Goal: Task Accomplishment & Management: Complete application form

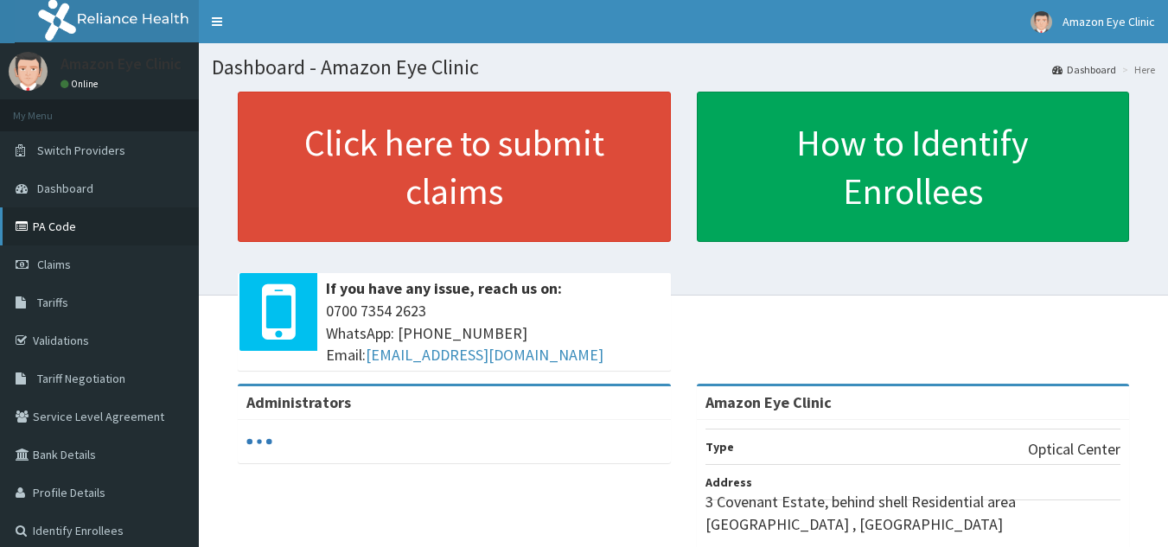
click at [67, 227] on link "PA Code" at bounding box center [99, 227] width 199 height 38
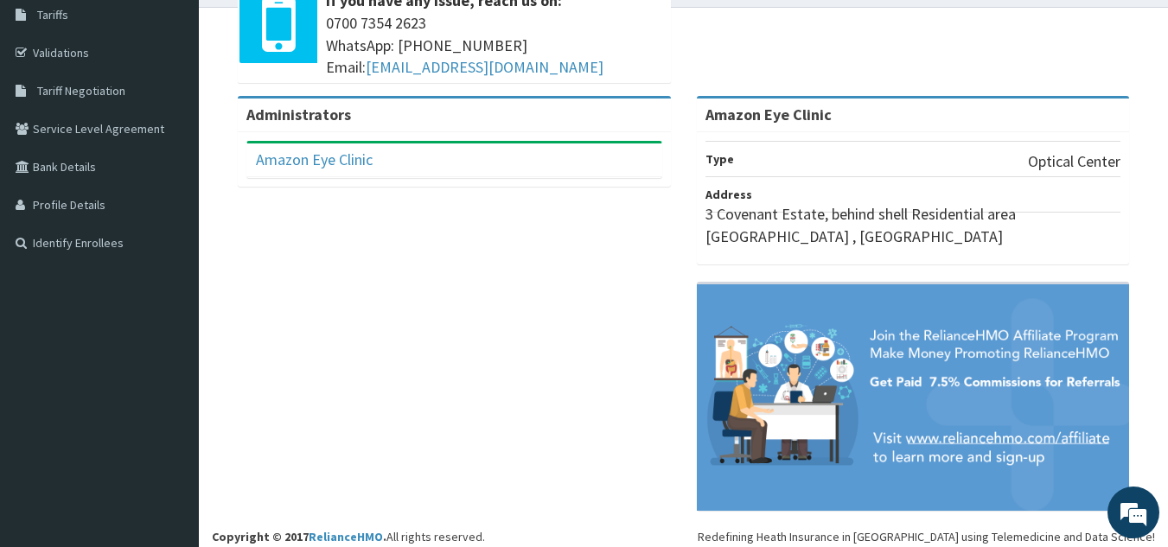
scroll to position [299, 0]
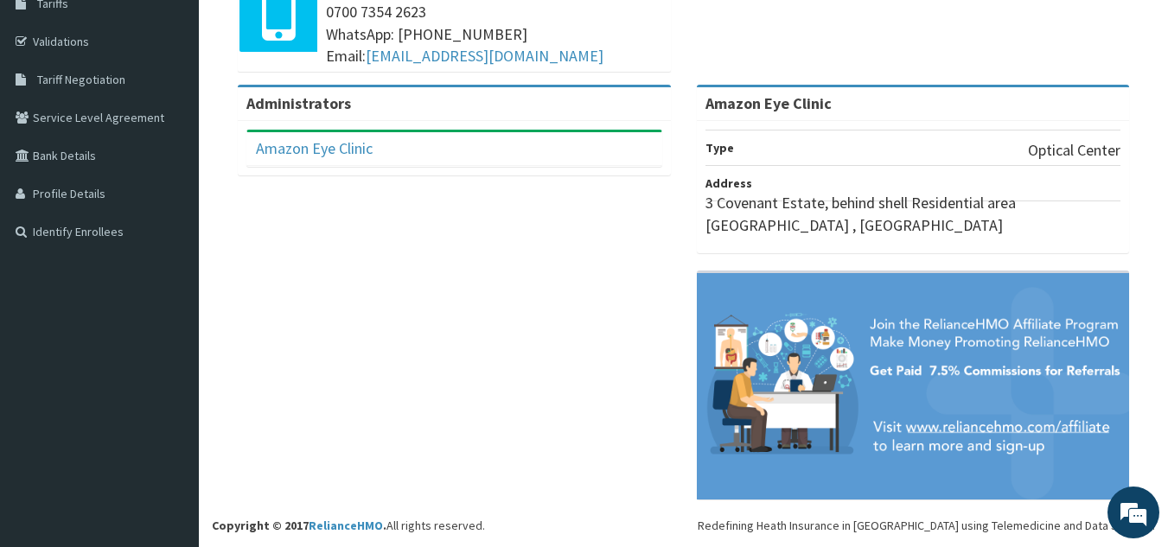
click at [624, 415] on div "Administrators Amazon Eye Clinic Full Name Amazon Eye Clinic Email Address cynt…" at bounding box center [683, 301] width 943 height 432
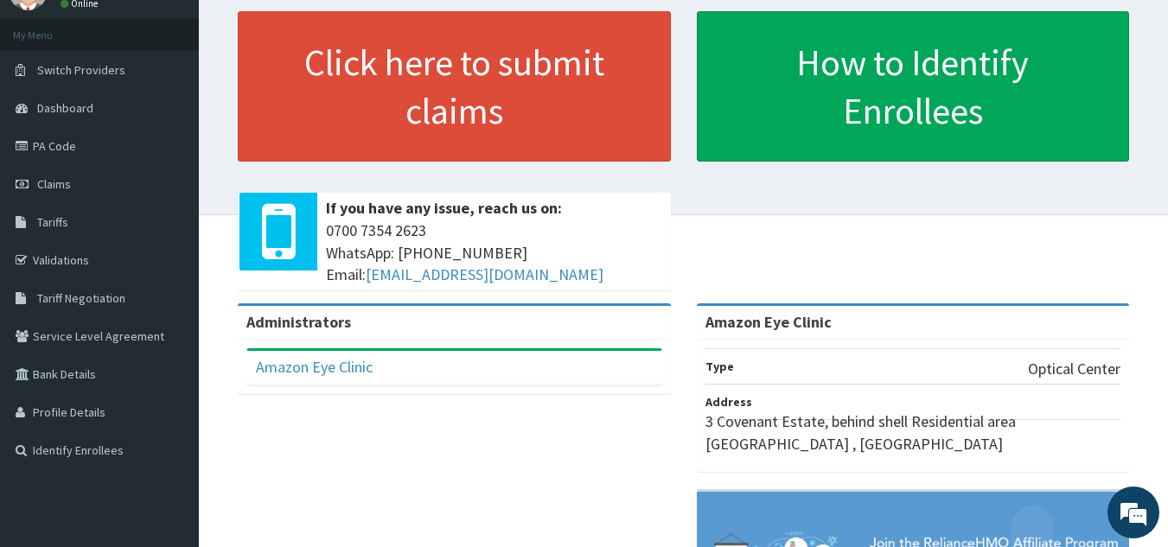
scroll to position [0, 0]
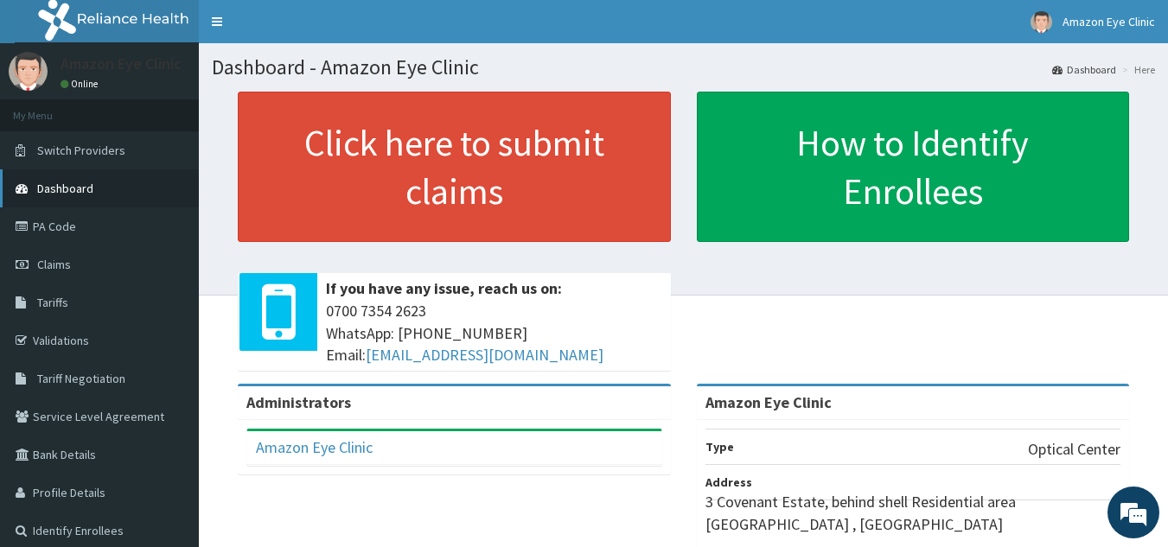
click at [116, 199] on link "Dashboard" at bounding box center [99, 188] width 199 height 38
click at [71, 191] on span "Dashboard" at bounding box center [65, 189] width 56 height 16
click at [48, 263] on span "Claims" at bounding box center [54, 265] width 34 height 16
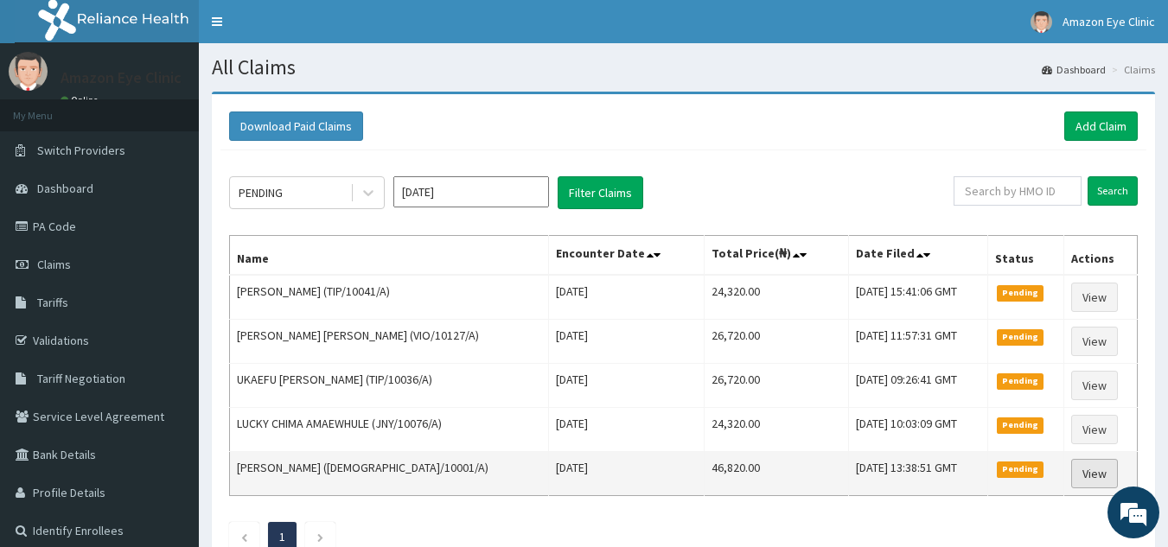
click at [1090, 472] on link "View" at bounding box center [1094, 473] width 47 height 29
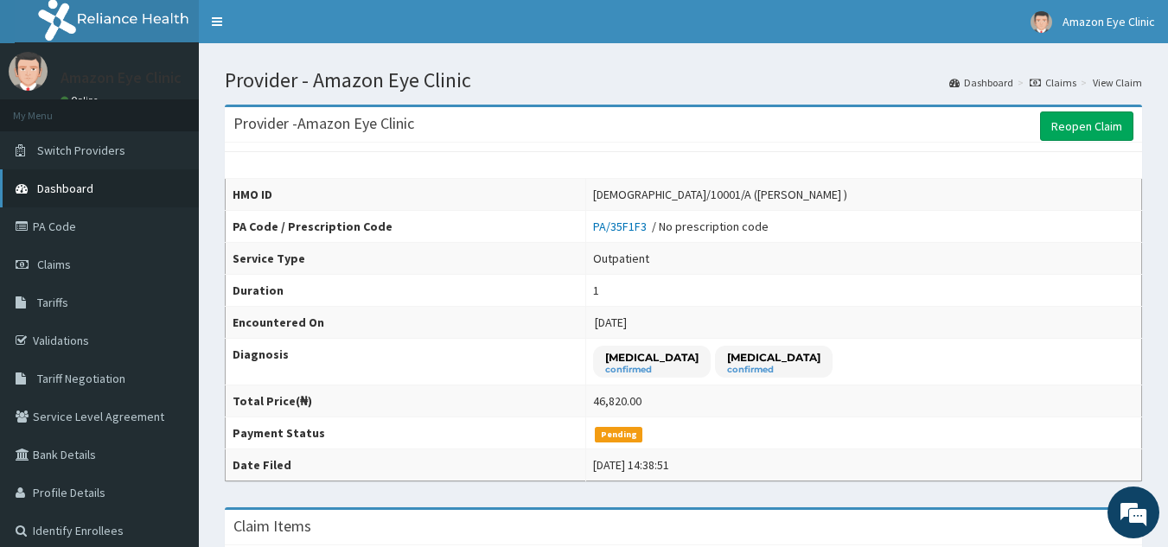
click at [86, 185] on span "Dashboard" at bounding box center [65, 189] width 56 height 16
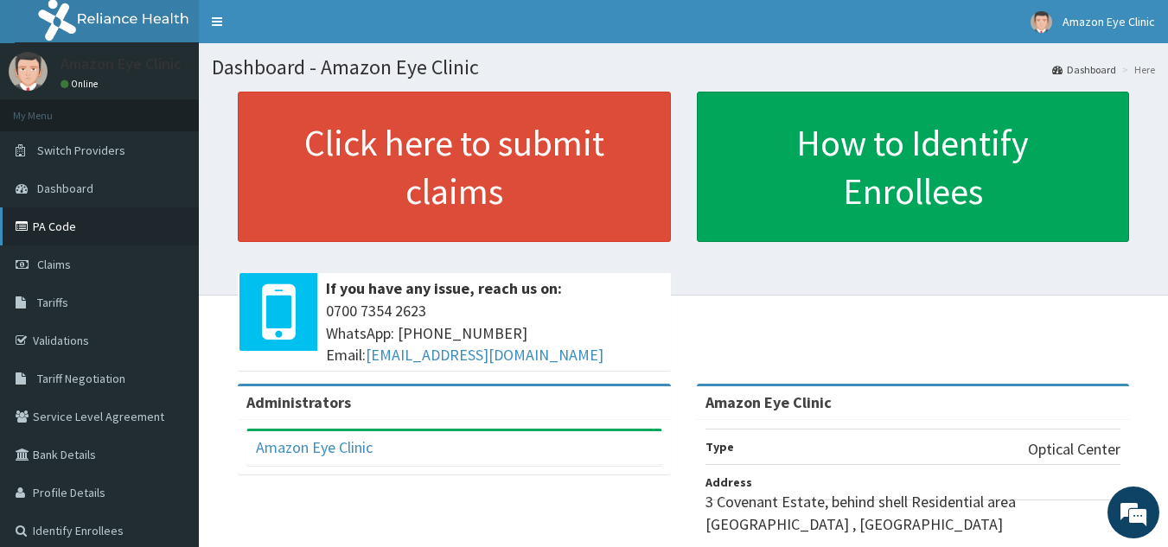
click at [79, 228] on link "PA Code" at bounding box center [99, 227] width 199 height 38
click at [54, 265] on span "Claims" at bounding box center [54, 265] width 34 height 16
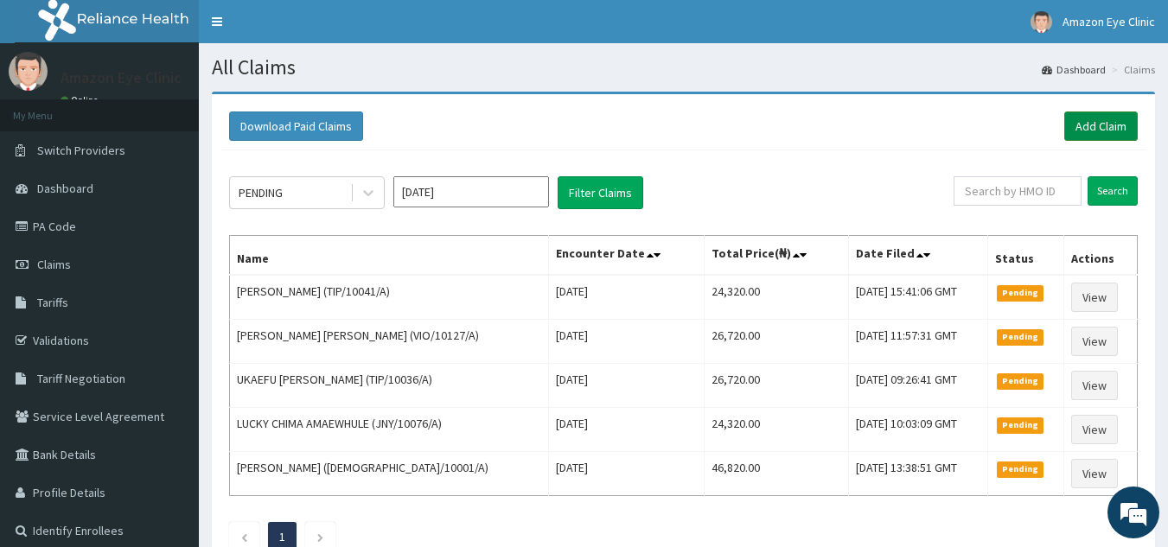
click at [1090, 115] on link "Add Claim" at bounding box center [1101, 126] width 74 height 29
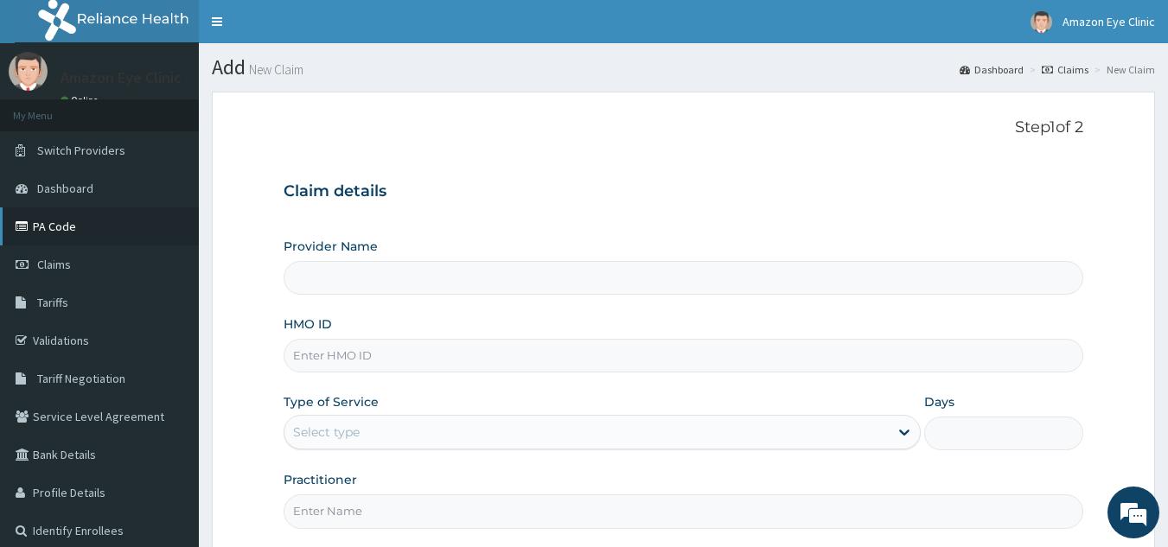
type input "Amazon Eye Clinic"
click at [81, 227] on link "PA Code" at bounding box center [99, 227] width 199 height 38
type input "Amazon Eye Clinic"
click at [380, 358] on input "HMO ID" at bounding box center [684, 356] width 801 height 34
type input "VXT/10009/A"
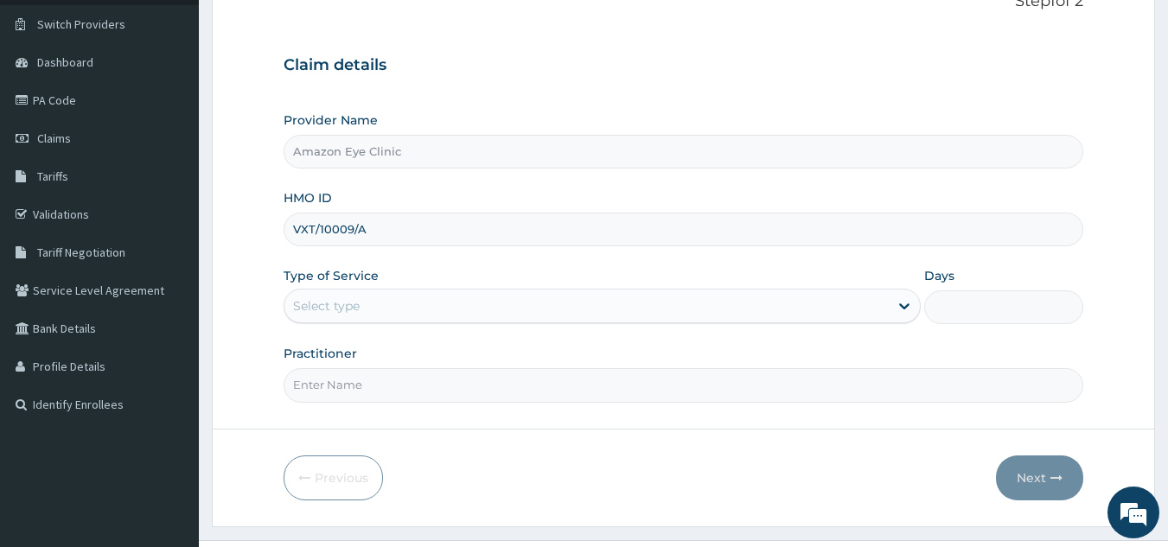
scroll to position [163, 0]
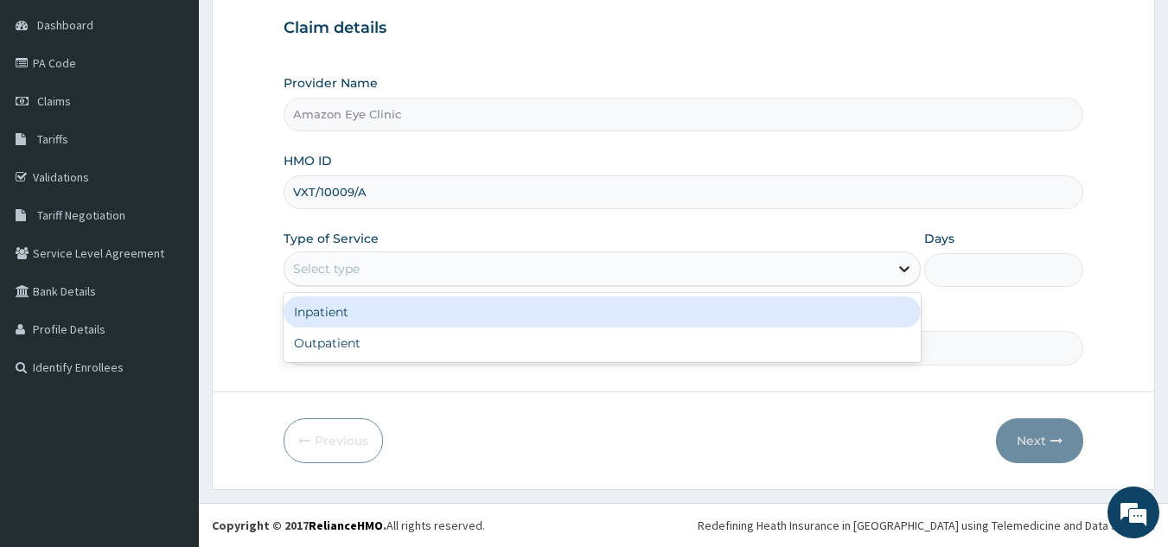
click at [901, 267] on icon at bounding box center [904, 270] width 10 height 6
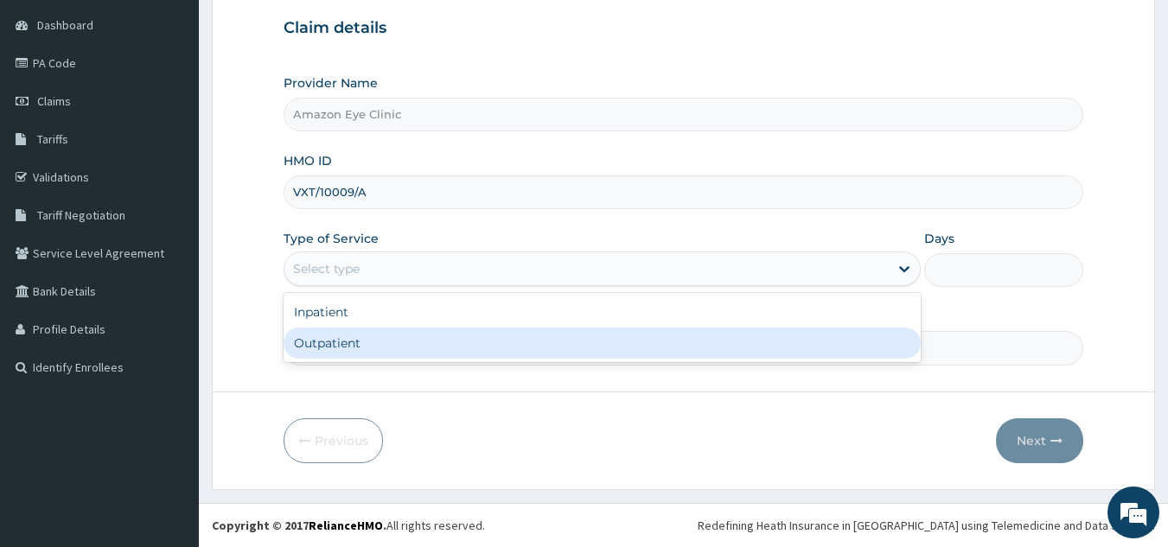
click at [470, 335] on div "Outpatient" at bounding box center [602, 343] width 637 height 31
type input "1"
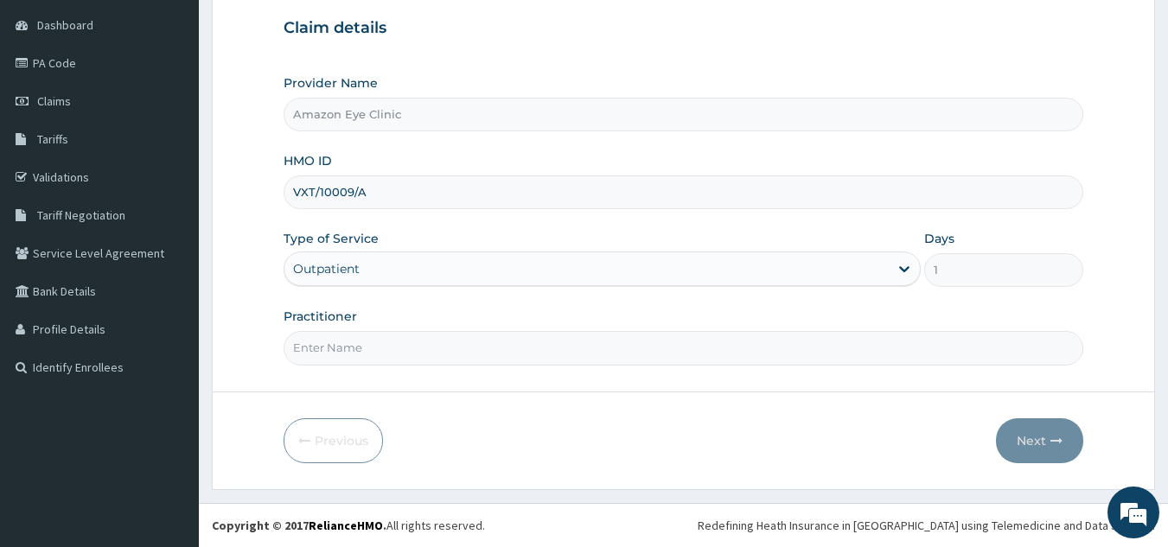
click at [456, 345] on input "Practitioner" at bounding box center [684, 348] width 801 height 34
type input "[PERSON_NAME]"
click at [1038, 438] on button "Next" at bounding box center [1039, 441] width 87 height 45
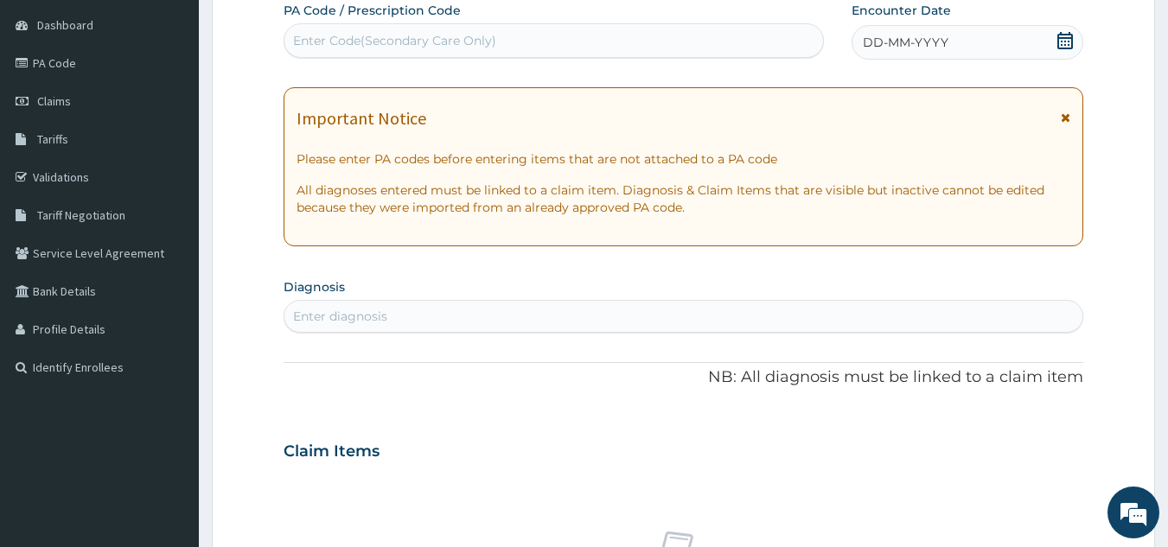
click at [387, 34] on div "Enter Code(Secondary Care Only)" at bounding box center [394, 40] width 203 height 17
paste input "PA/CAB7D9"
type input "PA/CAB7D9"
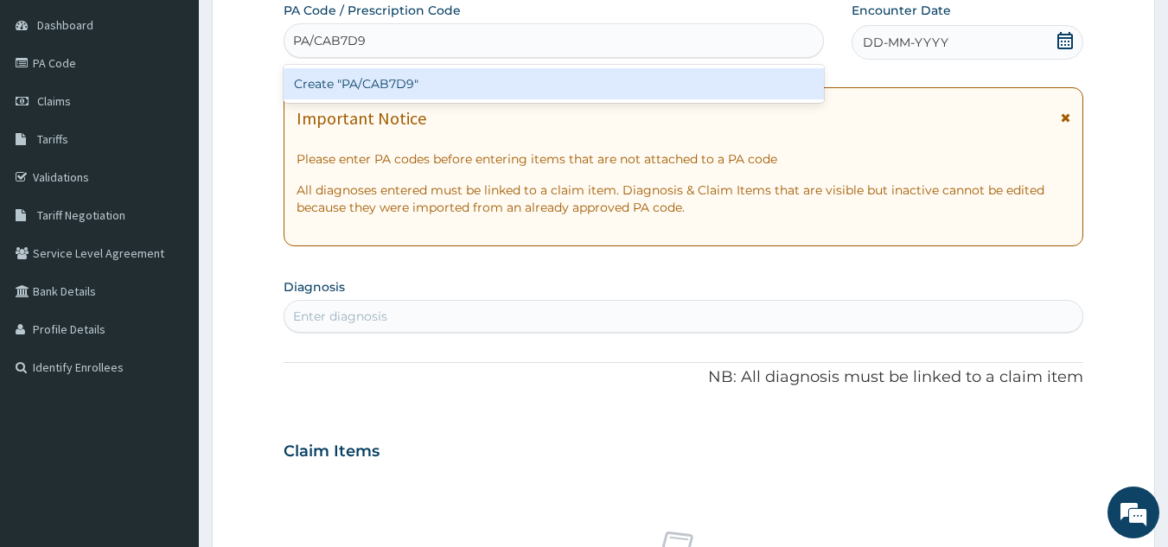
click at [419, 89] on div "Create "PA/CAB7D9"" at bounding box center [554, 83] width 541 height 31
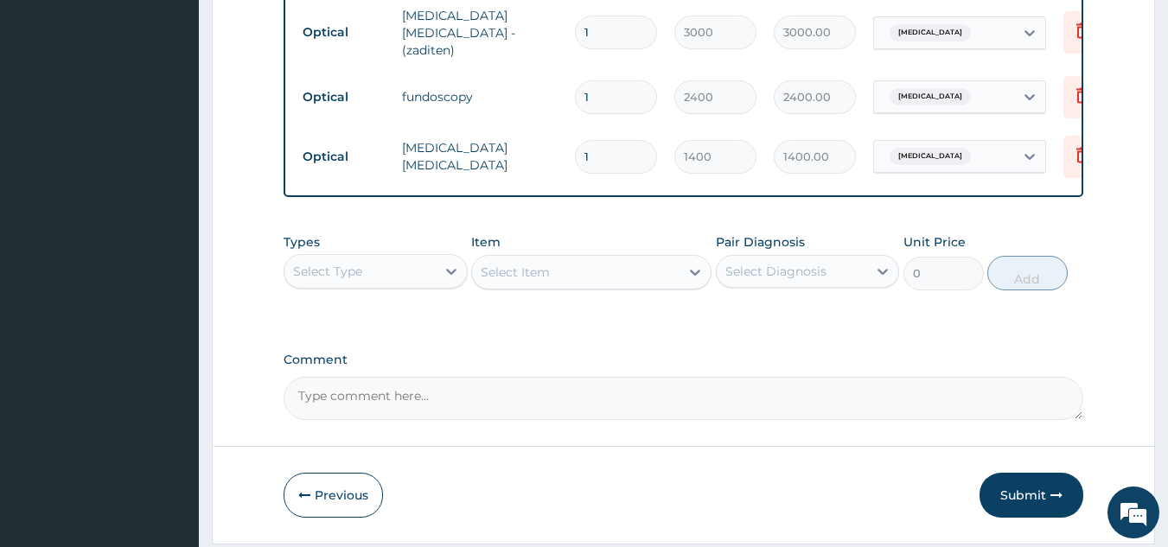
scroll to position [1346, 0]
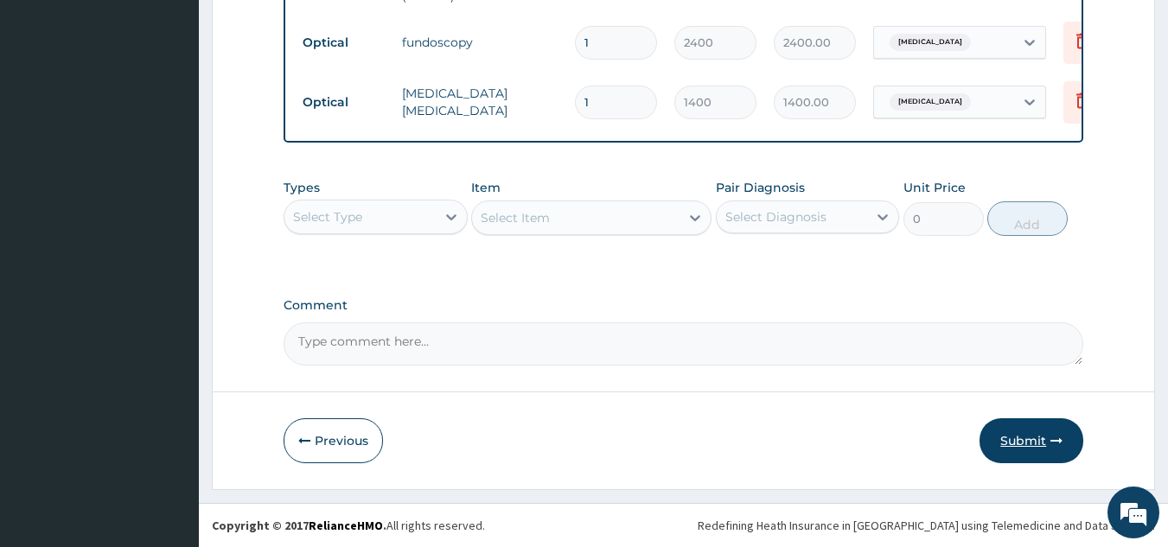
click at [1040, 438] on button "Submit" at bounding box center [1032, 441] width 104 height 45
